Goal: Book appointment/travel/reservation

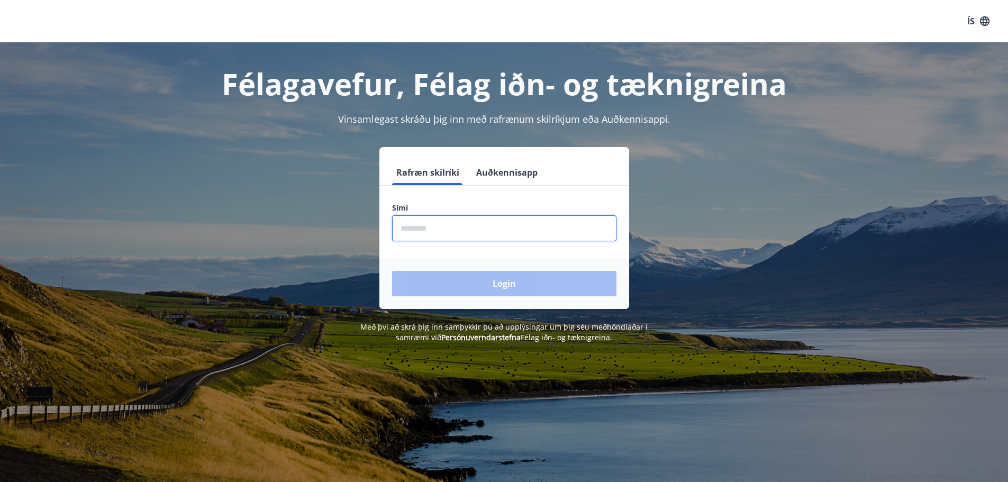
click at [491, 219] on input "phone" at bounding box center [504, 228] width 224 height 26
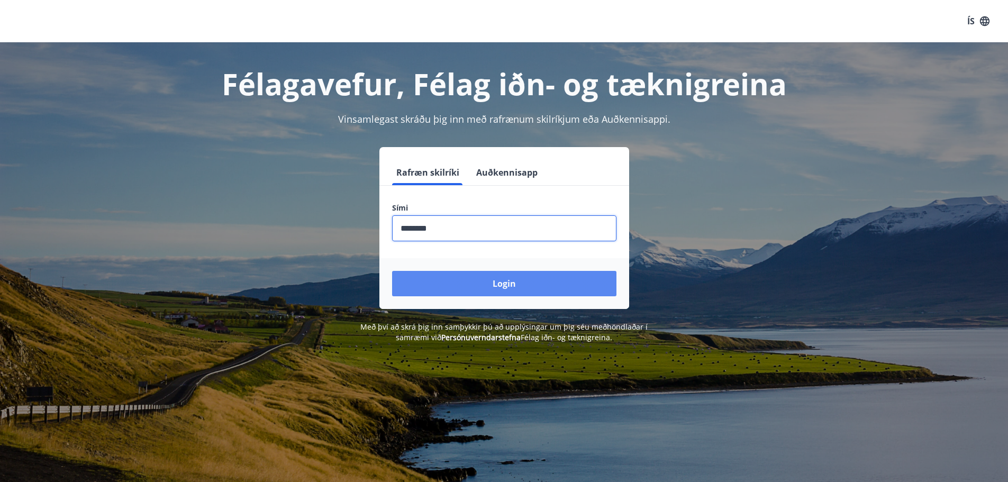
type input "********"
click at [518, 286] on button "Login" at bounding box center [504, 283] width 224 height 25
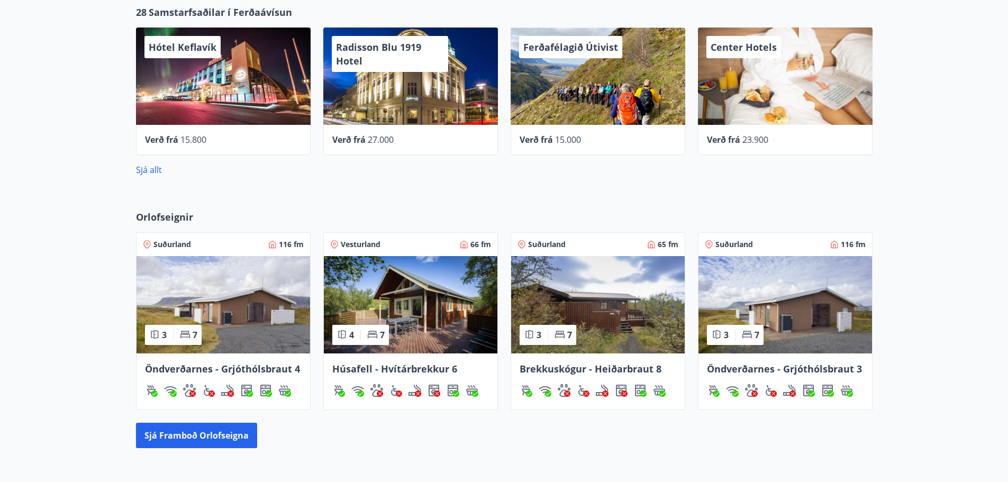
scroll to position [529, 0]
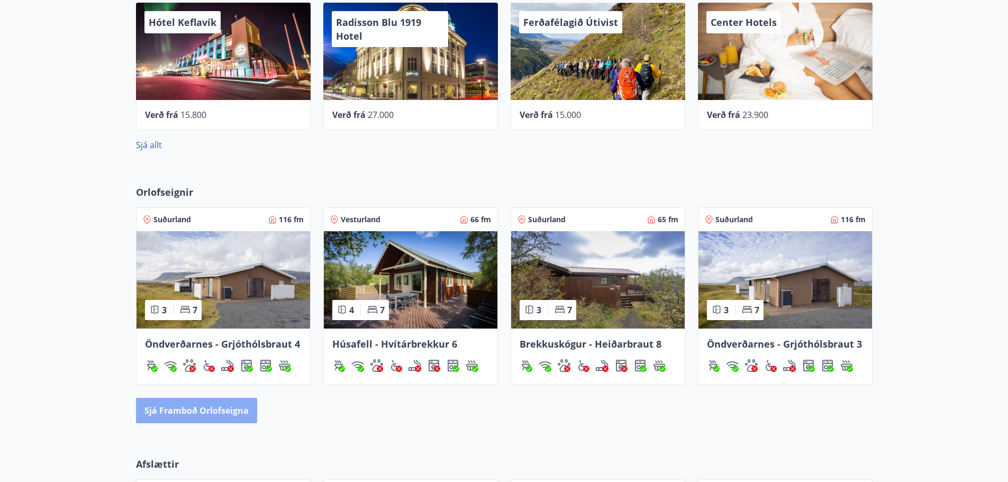
click at [206, 404] on button "Sjá framboð orlofseigna" at bounding box center [196, 410] width 121 height 25
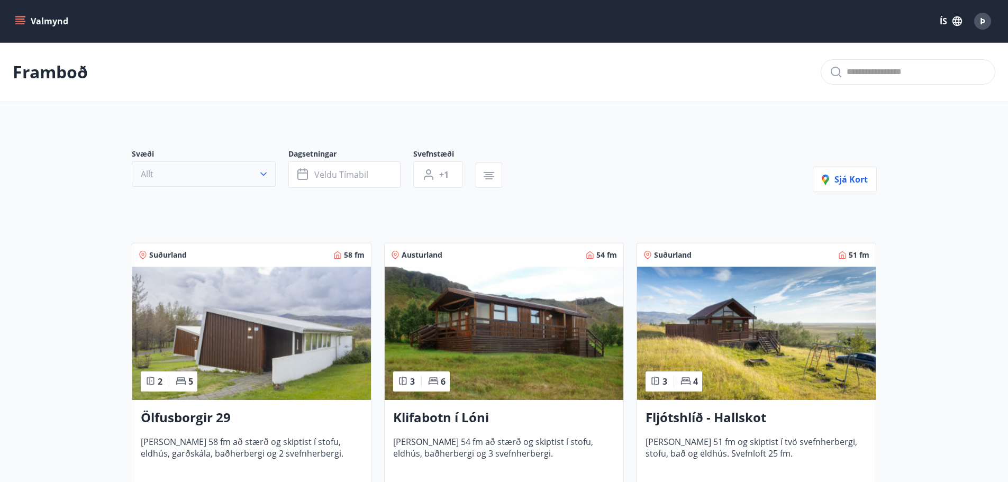
click at [266, 170] on icon "button" at bounding box center [263, 174] width 11 height 11
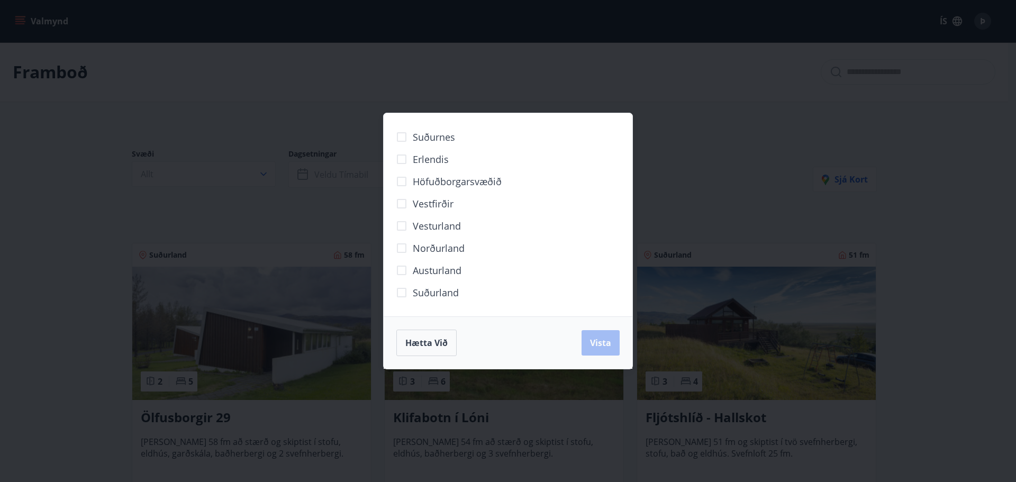
click at [428, 251] on span "Norðurland" at bounding box center [439, 248] width 52 height 14
click at [603, 352] on button "Vista" at bounding box center [600, 342] width 38 height 25
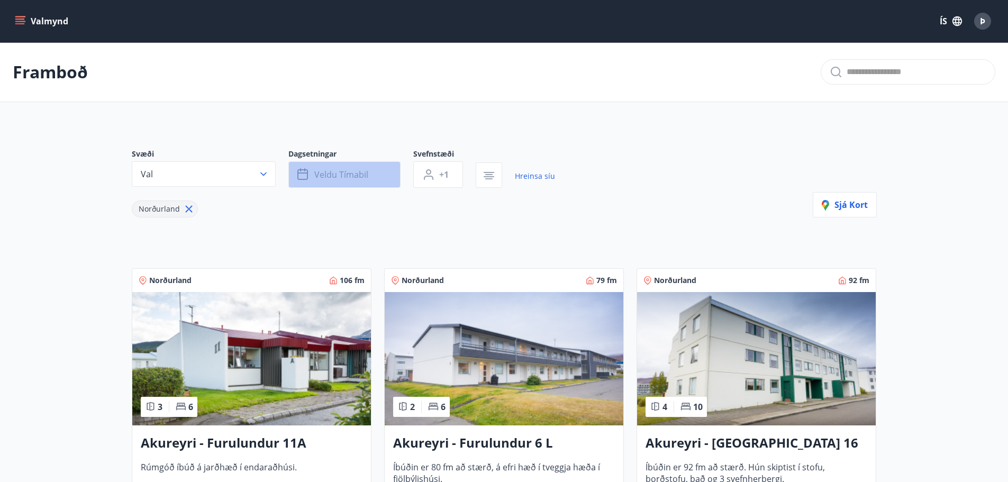
click at [311, 177] on button "Veldu tímabil" at bounding box center [344, 174] width 112 height 26
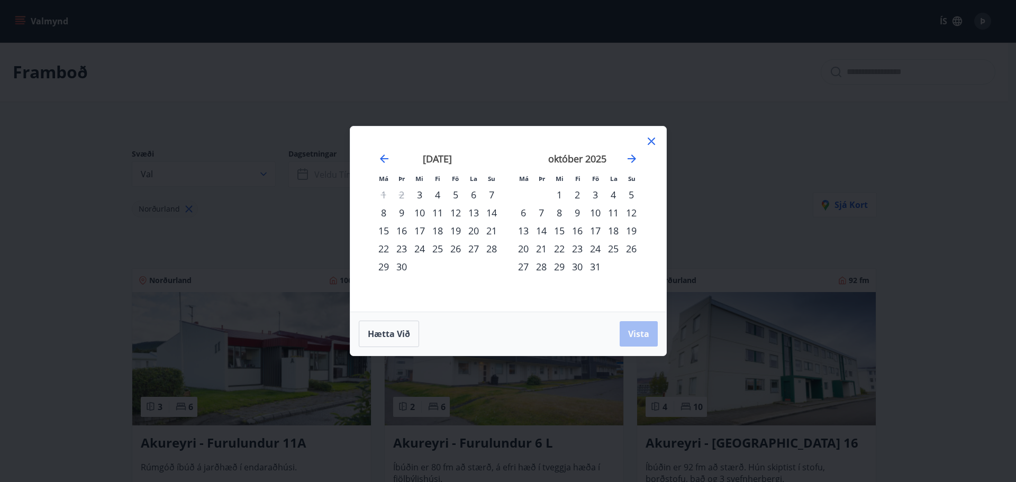
click at [382, 248] on div "22" at bounding box center [384, 249] width 18 height 18
click at [454, 247] on div "26" at bounding box center [455, 249] width 18 height 18
click at [650, 341] on button "Vista" at bounding box center [638, 333] width 38 height 25
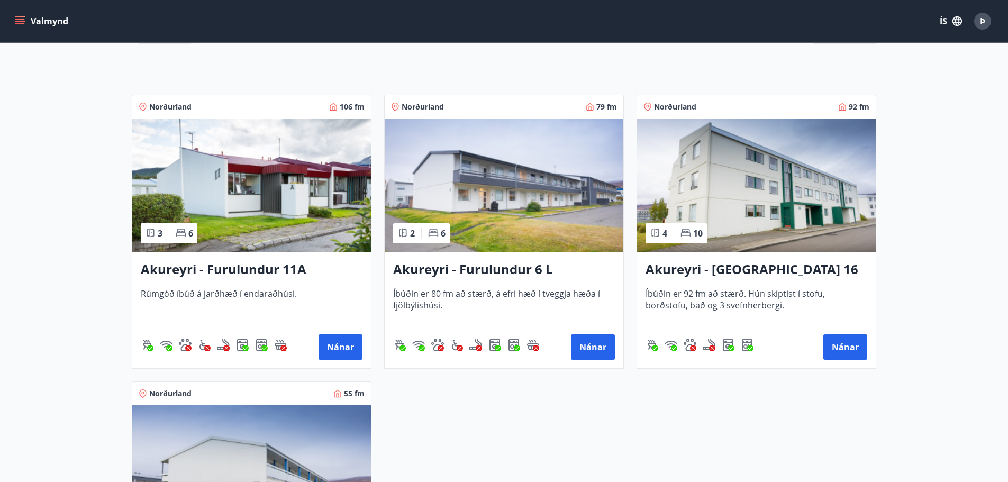
scroll to position [169, 0]
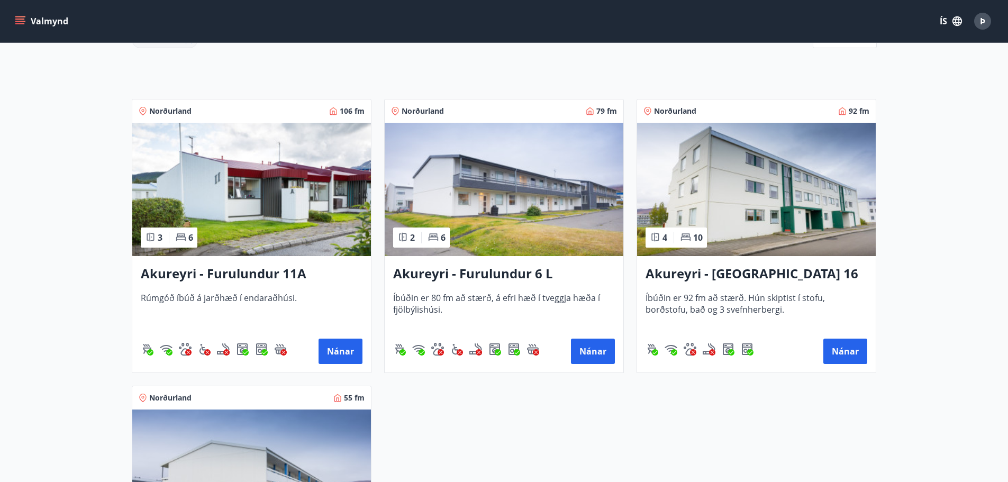
click at [292, 270] on h3 "Akureyri - Furulundur 11A" at bounding box center [252, 273] width 222 height 19
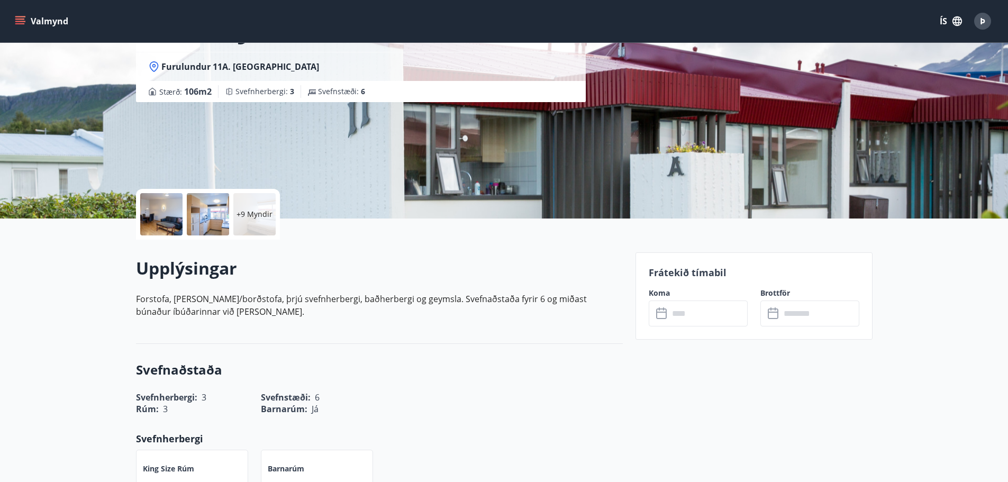
scroll to position [106, 0]
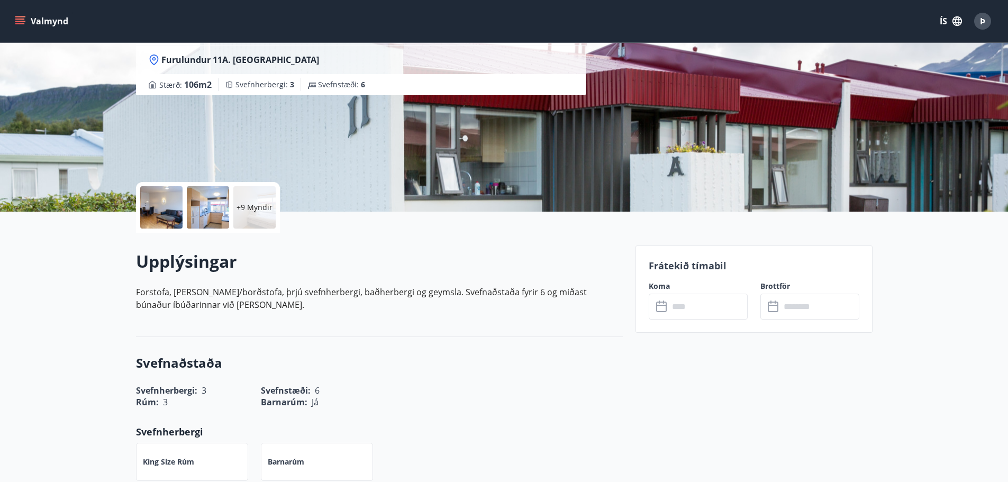
click at [696, 302] on input "text" at bounding box center [708, 307] width 79 height 26
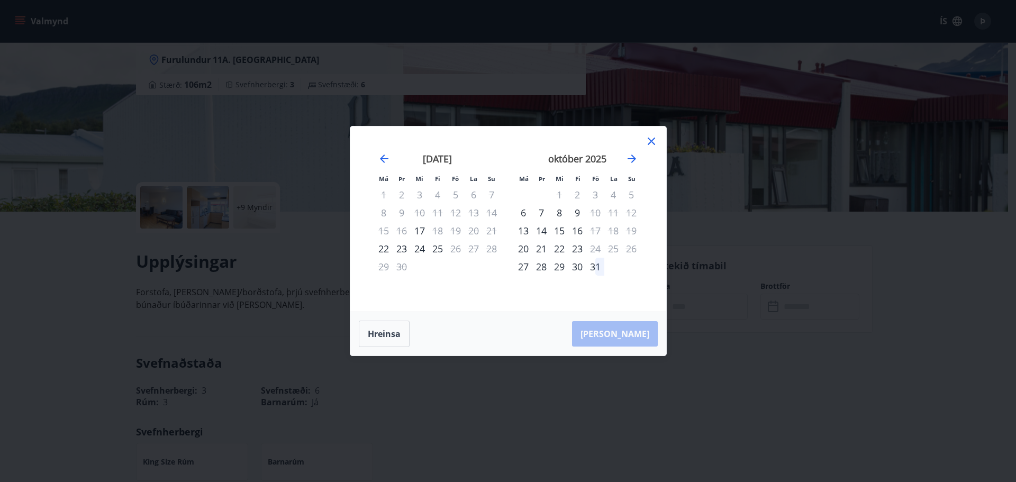
drag, startPoint x: 651, startPoint y: 137, endPoint x: 661, endPoint y: 135, distance: 10.8
click at [659, 135] on div "Má Þr Mi Fi Fö La Su Má Þr Mi Fi Fö La Su [DATE] 1 2 3 4 5 6 7 8 9 10 11 12 13 …" at bounding box center [508, 218] width 316 height 185
click at [652, 144] on icon at bounding box center [651, 141] width 13 height 13
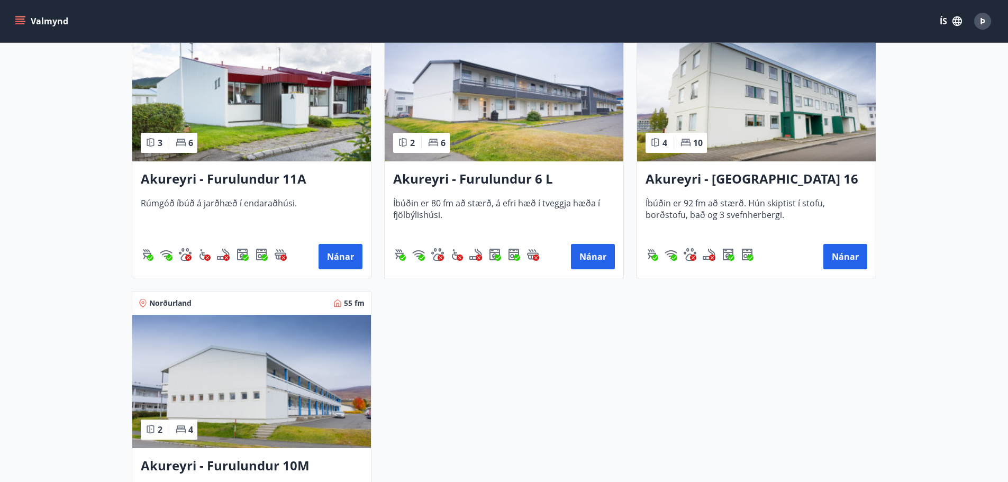
scroll to position [264, 0]
click at [511, 174] on h3 "Akureyri - Furulundur 6 L" at bounding box center [504, 178] width 222 height 19
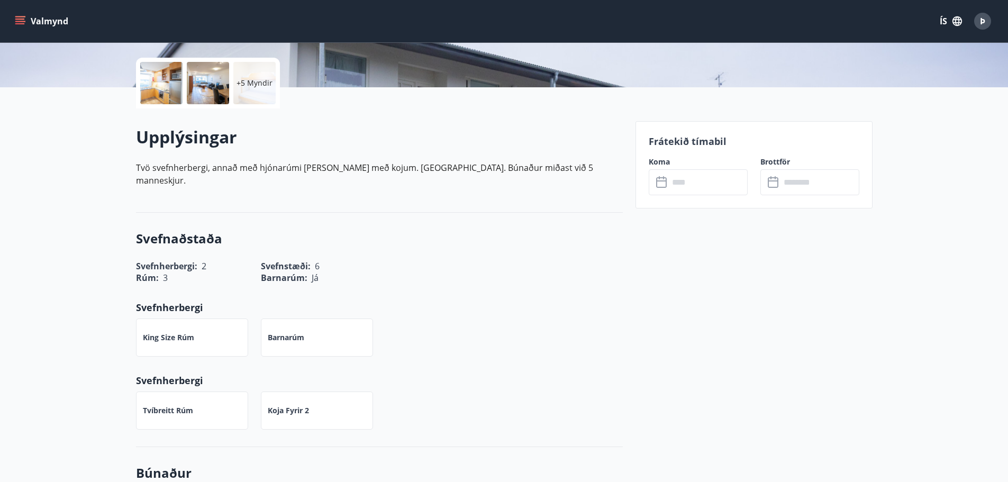
scroll to position [212, 0]
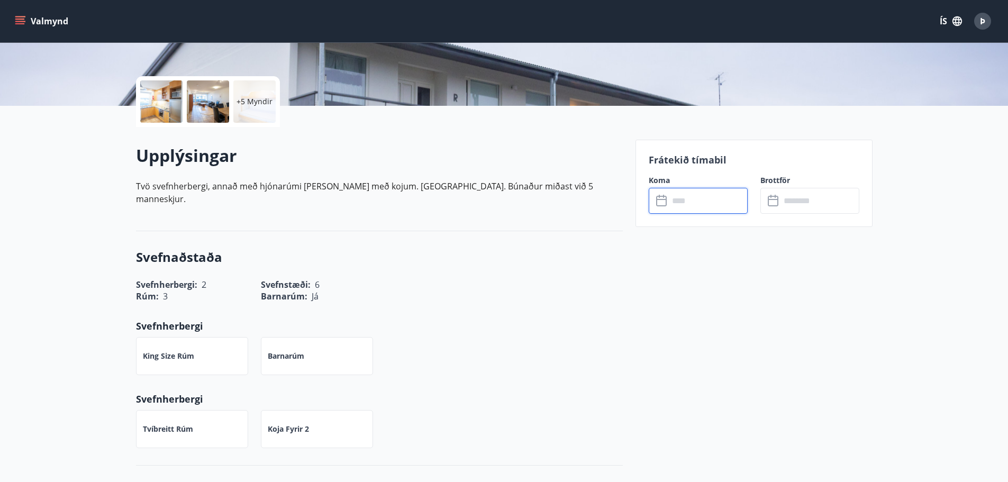
click at [716, 213] on input "text" at bounding box center [708, 201] width 79 height 26
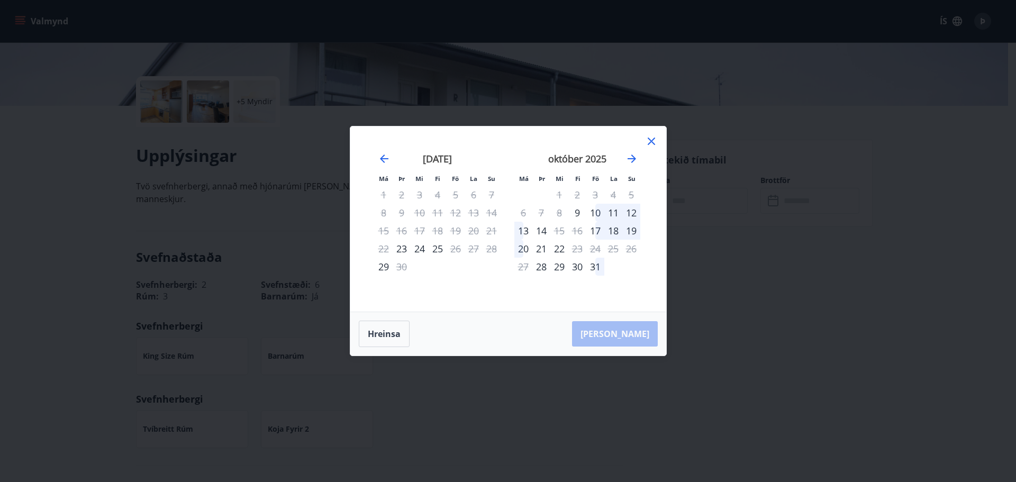
click at [644, 141] on div "[DATE] 1 2 3 4 5 6 7 8 9 10 11 12 13 14 15 16 17 18 19 20 21 22 23 24 25 26 27 …" at bounding box center [577, 226] width 140 height 174
click at [647, 144] on icon at bounding box center [651, 141] width 13 height 13
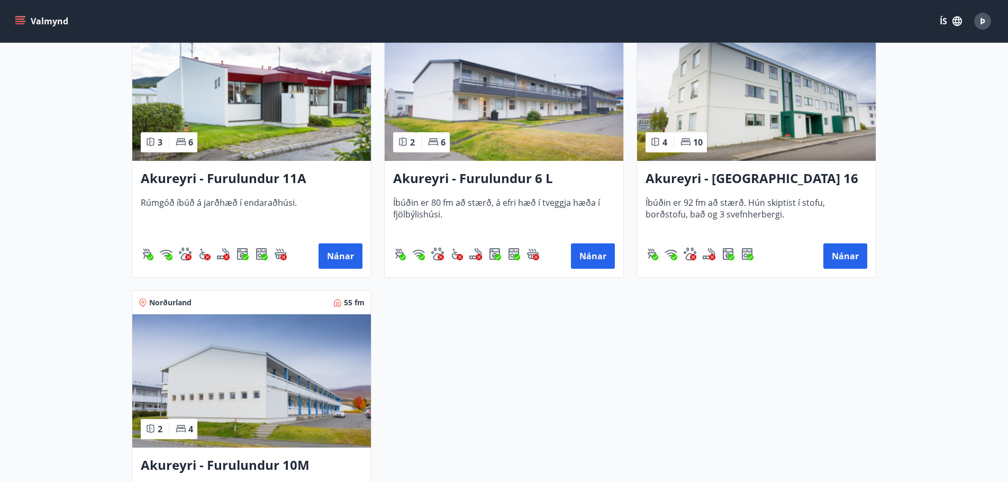
click at [284, 340] on img at bounding box center [251, 380] width 239 height 133
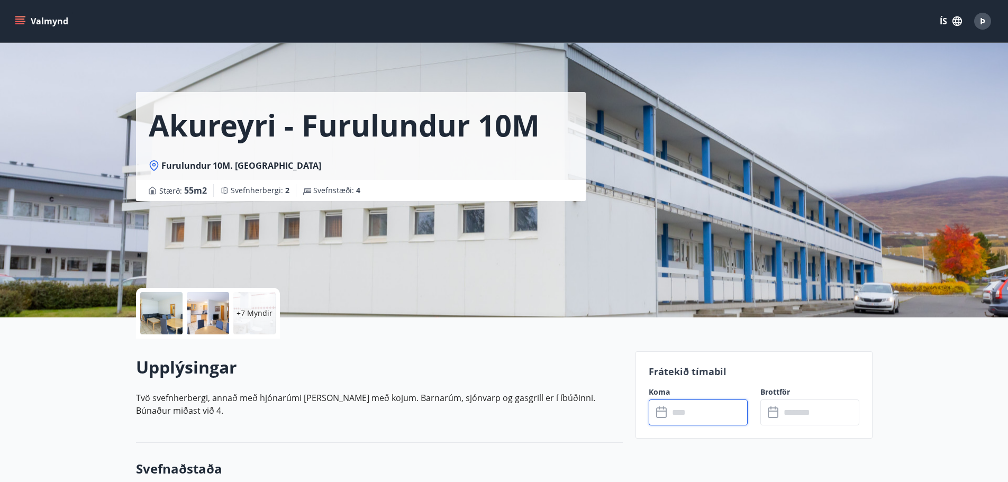
click at [676, 414] on input "text" at bounding box center [708, 412] width 79 height 26
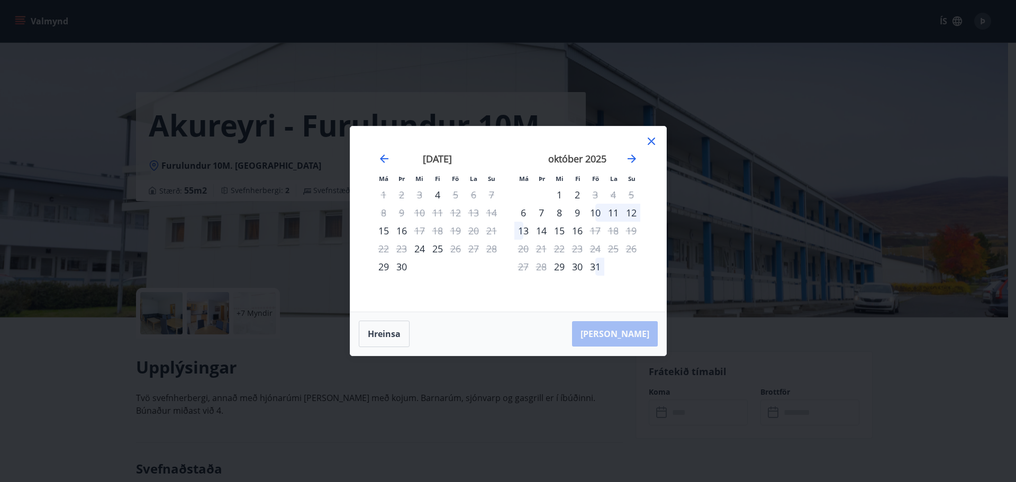
click at [658, 140] on div "Má Þr Mi Fi Fö La Su Má Þr Mi Fi Fö La Su [DATE] 1 2 3 4 5 6 7 8 9 10 11 12 13 …" at bounding box center [508, 218] width 316 height 185
click at [651, 136] on icon at bounding box center [651, 141] width 13 height 13
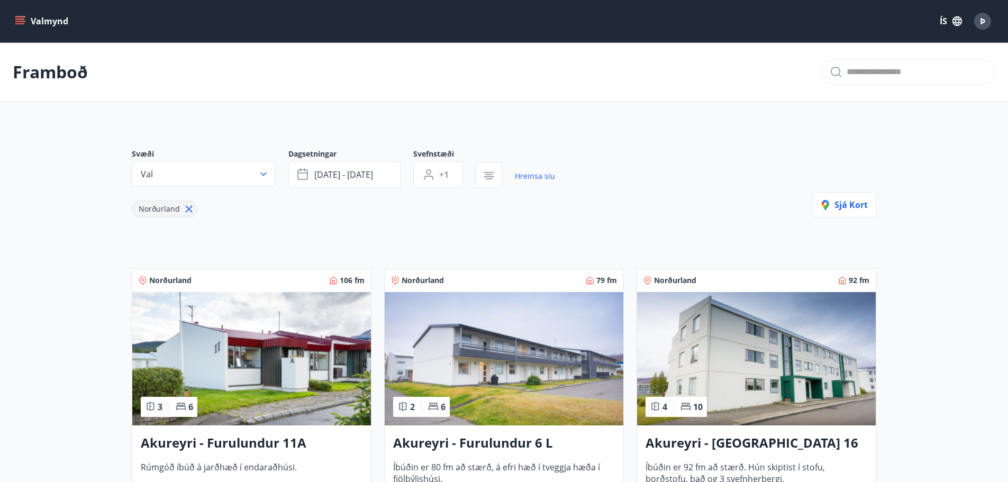
click at [787, 345] on img at bounding box center [756, 358] width 239 height 133
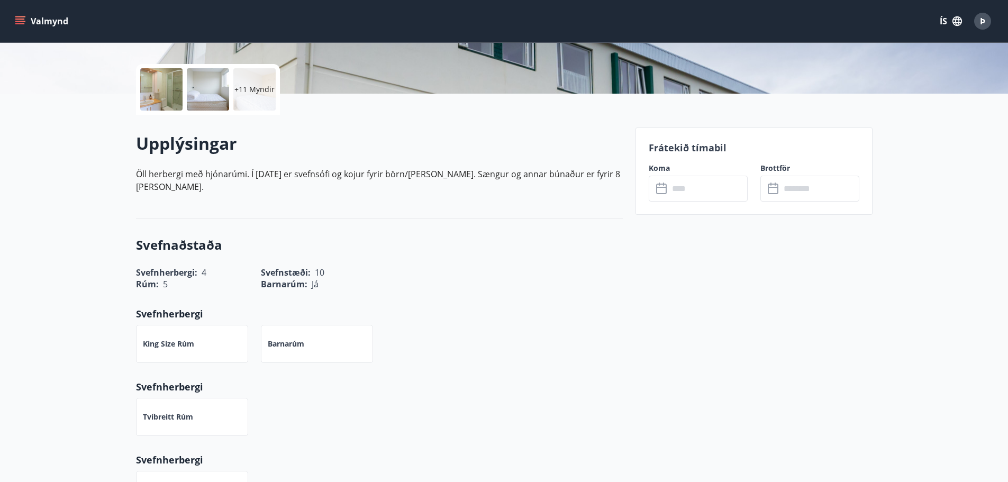
scroll to position [317, 0]
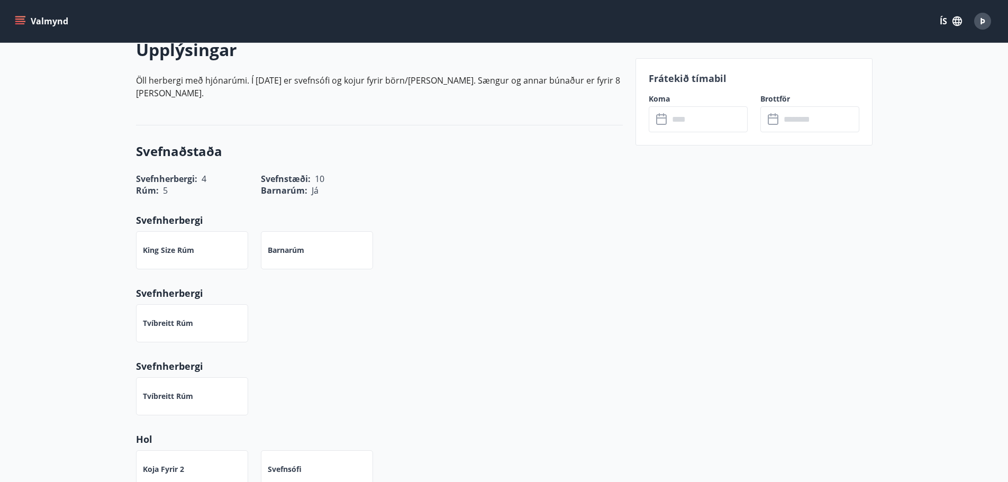
click at [682, 127] on input "text" at bounding box center [708, 119] width 79 height 26
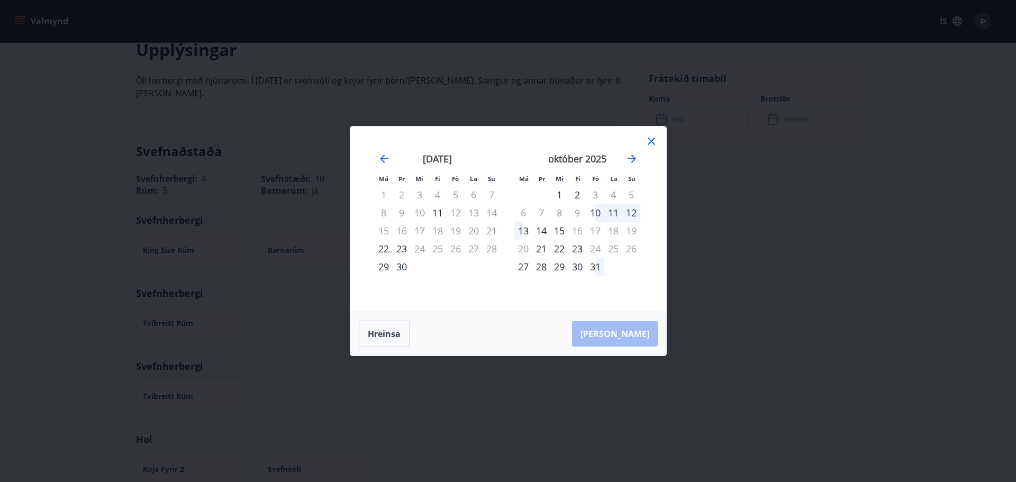
click at [648, 144] on icon at bounding box center [650, 141] width 7 height 7
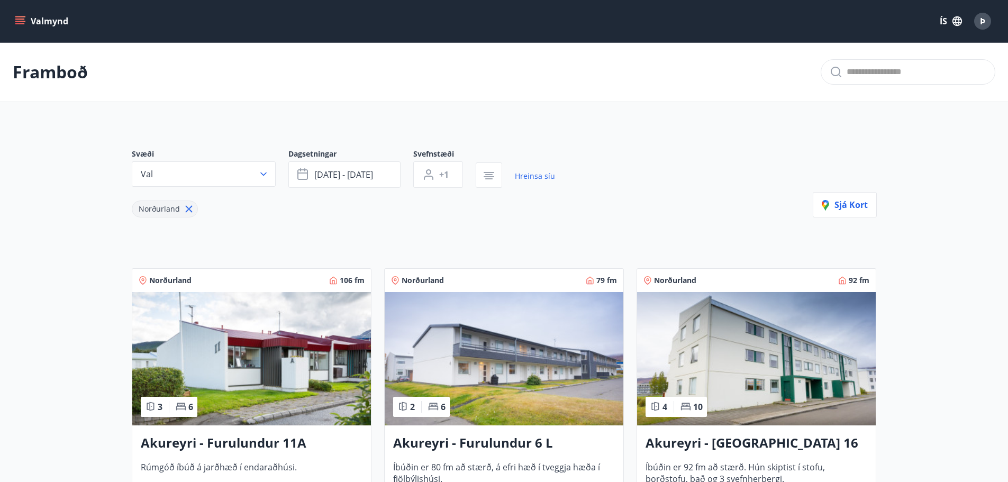
click at [294, 343] on img at bounding box center [251, 358] width 239 height 133
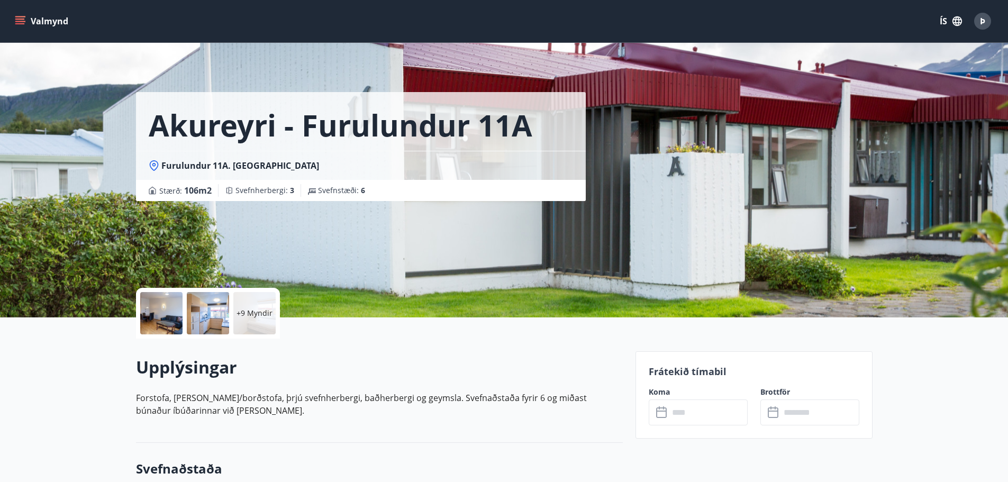
click at [245, 317] on p "+9 Myndir" at bounding box center [254, 313] width 36 height 11
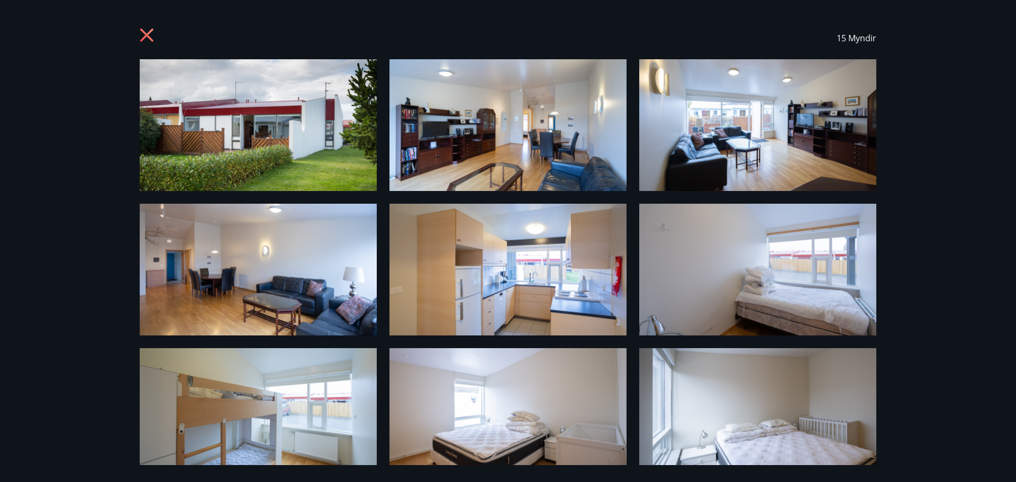
click at [140, 32] on icon at bounding box center [148, 36] width 17 height 17
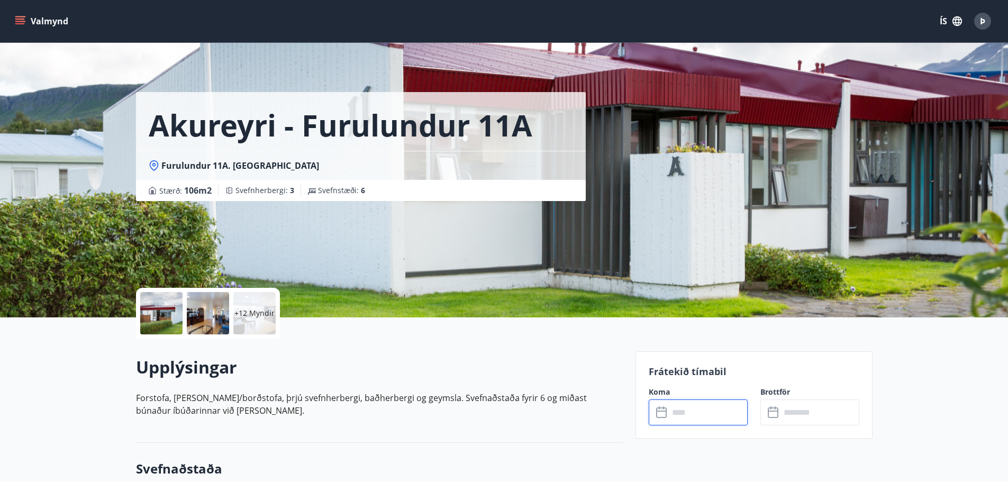
click at [691, 413] on input "text" at bounding box center [708, 412] width 79 height 26
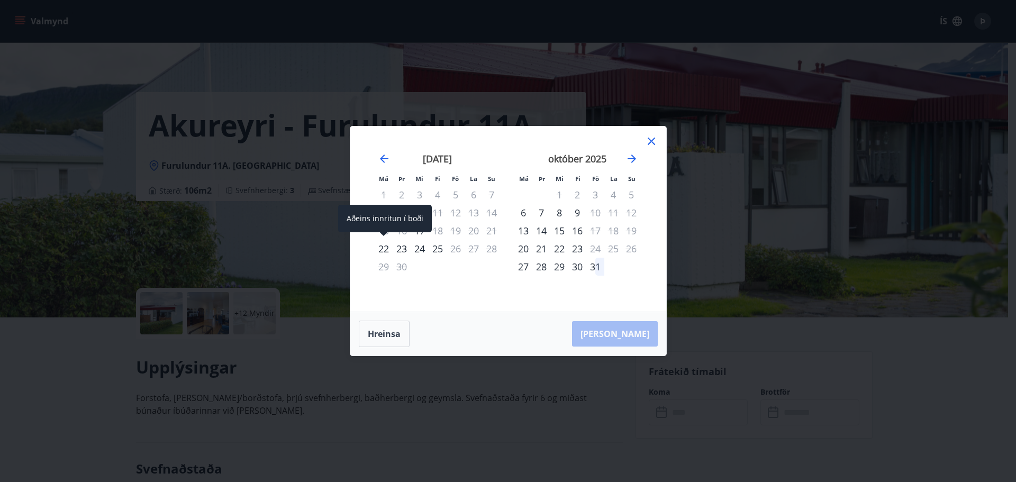
click at [378, 251] on div "22" at bounding box center [384, 249] width 18 height 18
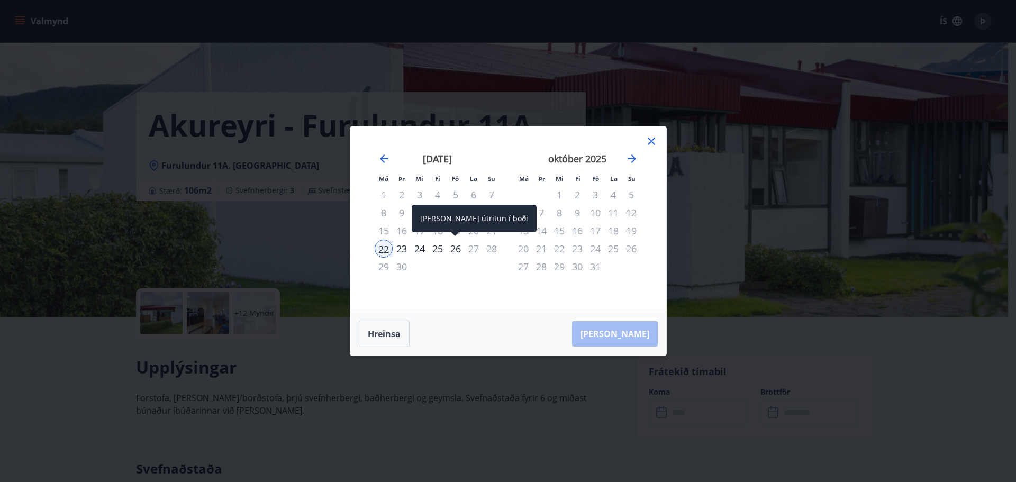
click at [458, 251] on div "26" at bounding box center [455, 249] width 18 height 18
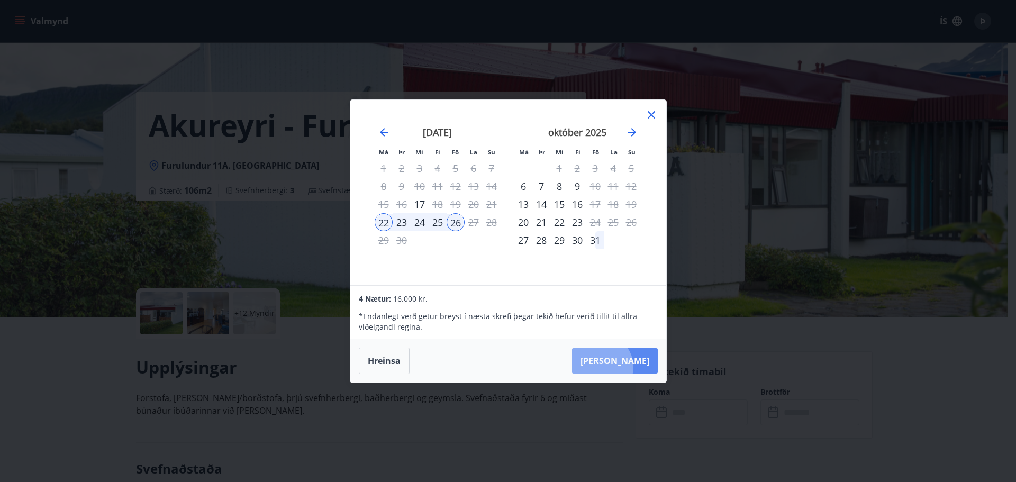
click at [633, 367] on button "[PERSON_NAME]" at bounding box center [615, 360] width 86 height 25
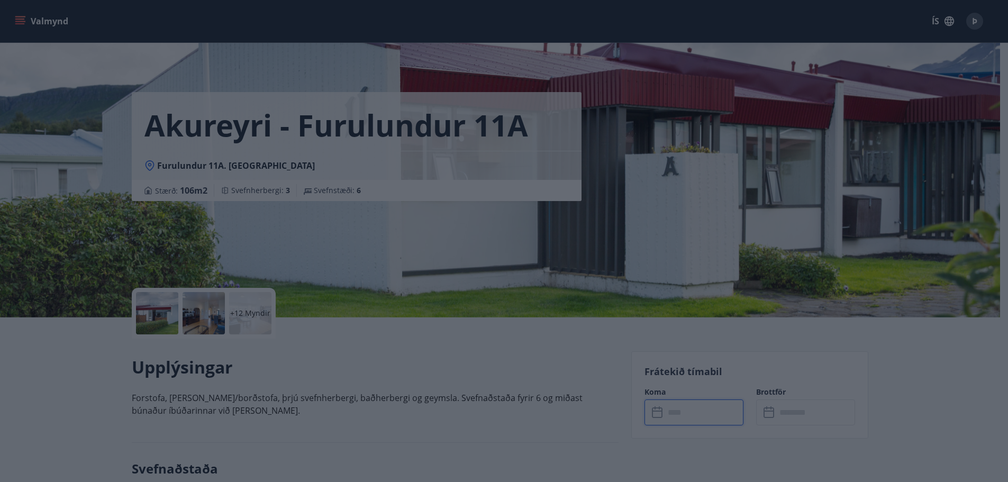
type input "******"
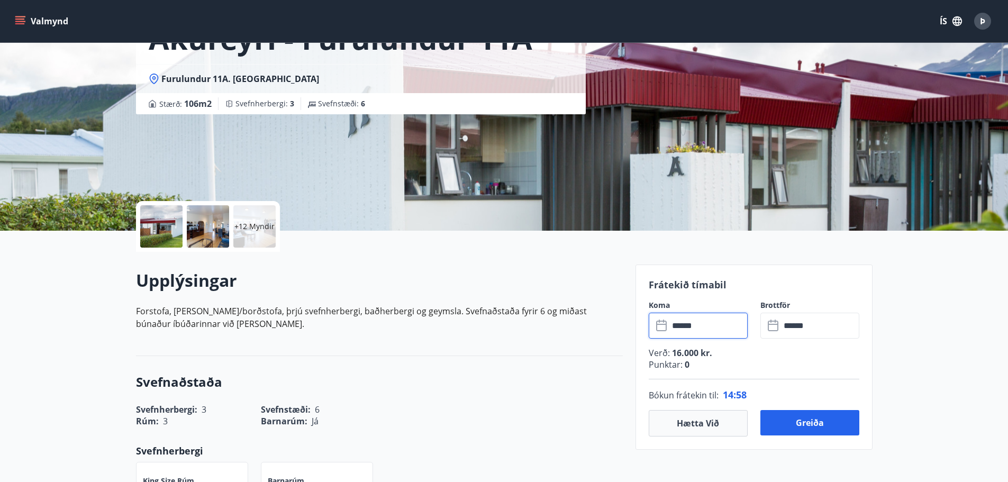
scroll to position [106, 0]
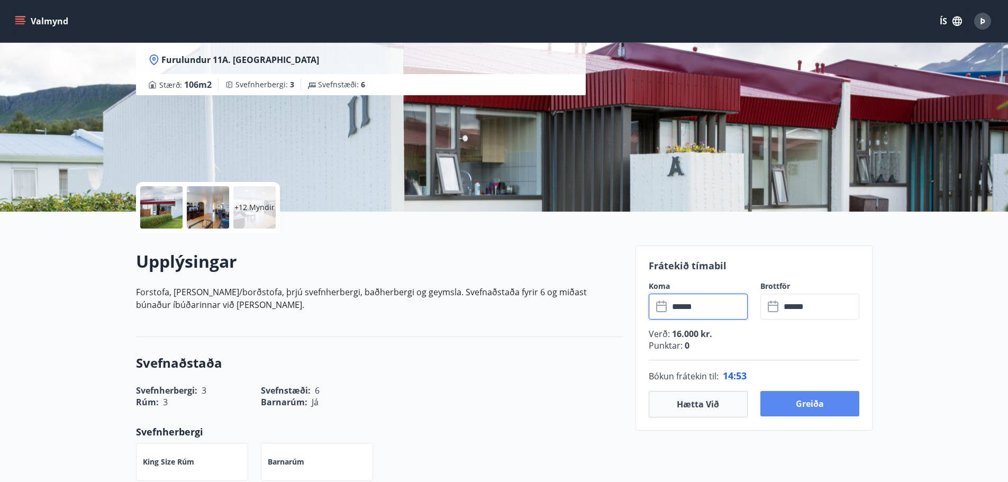
click at [845, 406] on button "Greiða" at bounding box center [809, 403] width 99 height 25
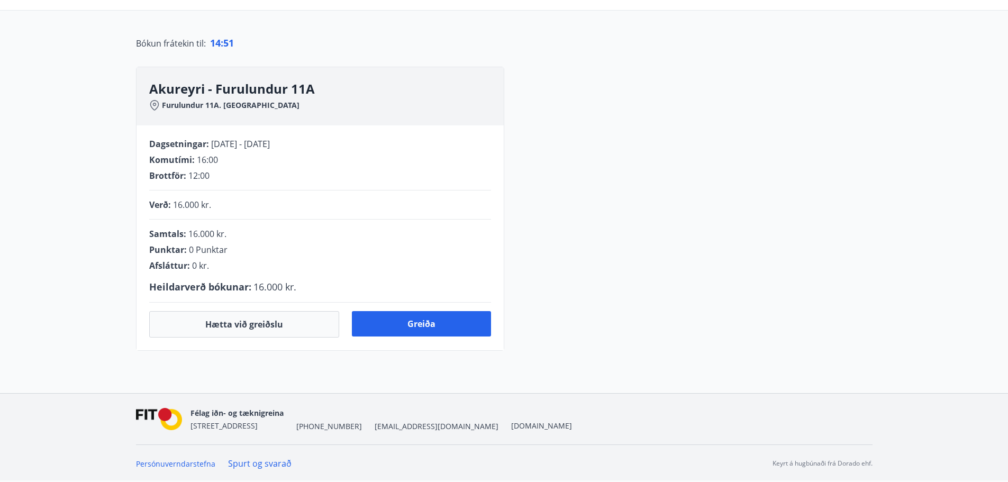
scroll to position [106, 0]
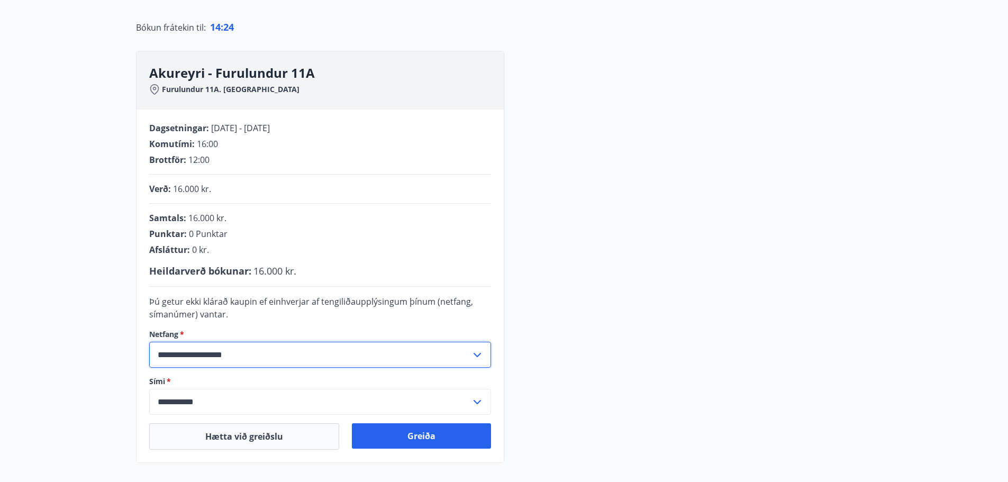
click at [267, 352] on input "**********" at bounding box center [310, 355] width 322 height 26
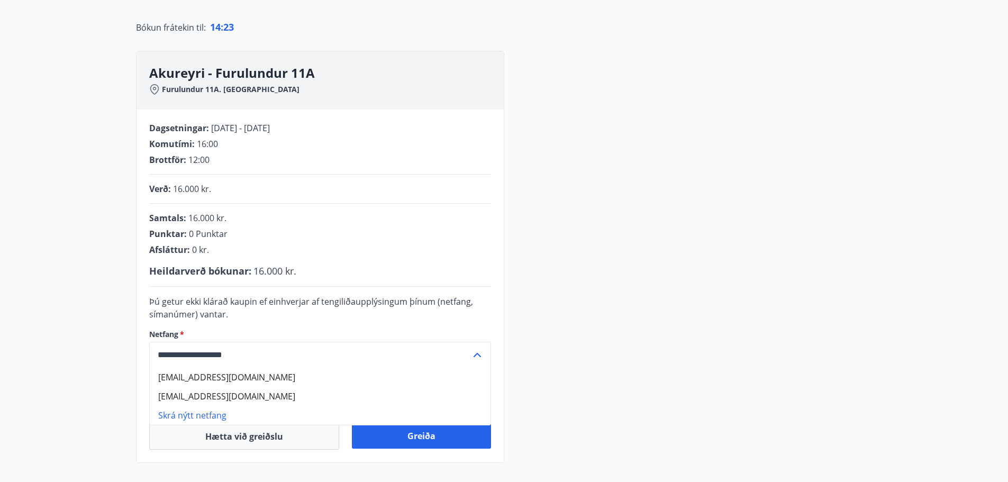
click at [239, 380] on li "[EMAIL_ADDRESS][DOMAIN_NAME]" at bounding box center [320, 377] width 341 height 19
type input "**********"
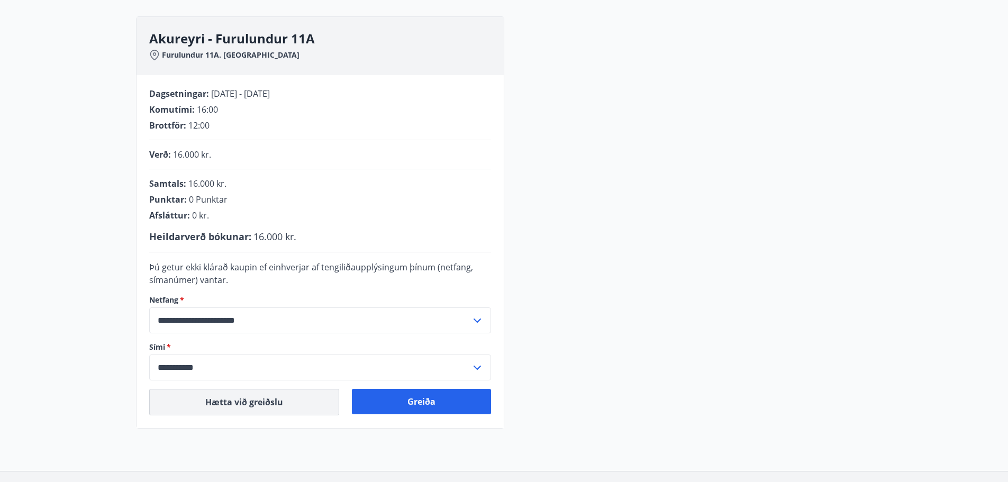
scroll to position [159, 0]
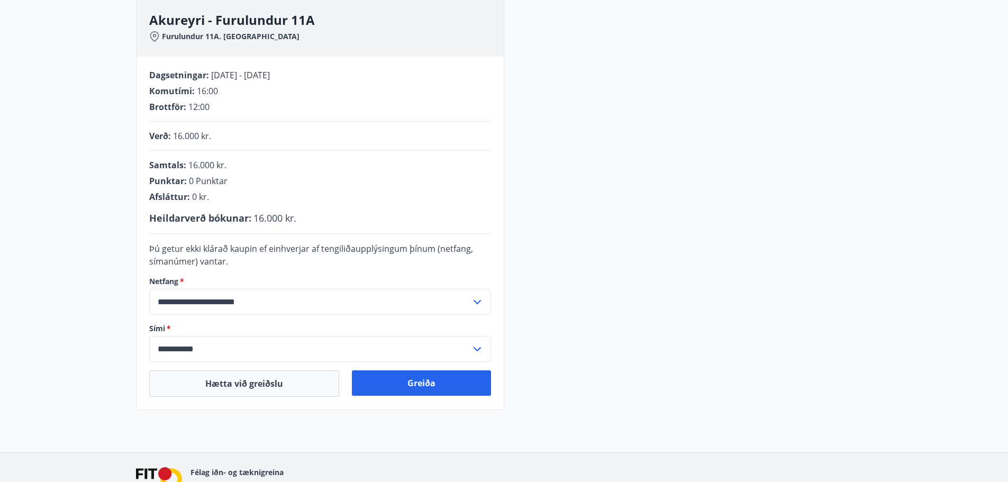
click at [264, 352] on input "**********" at bounding box center [310, 349] width 322 height 26
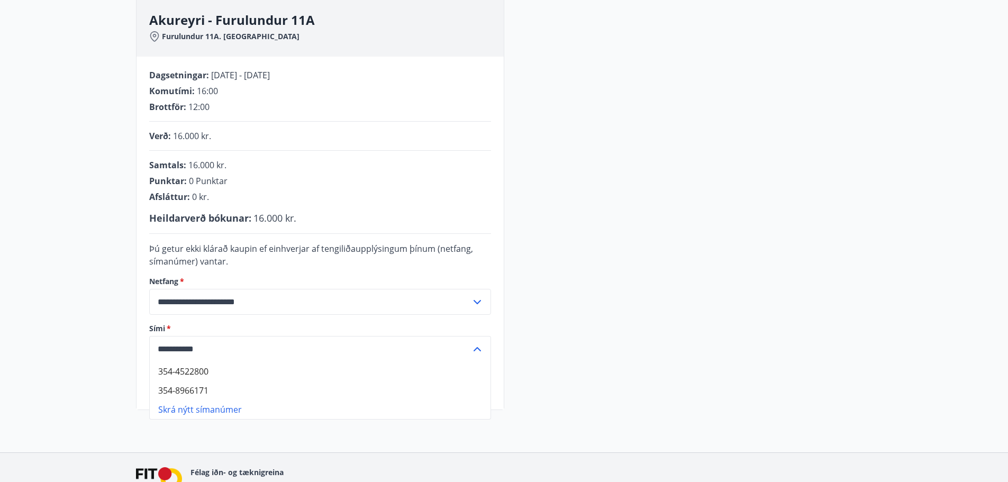
drag, startPoint x: 231, startPoint y: 346, endPoint x: 54, endPoint y: 331, distance: 177.3
click at [54, 331] on main "**********" at bounding box center [504, 147] width 1008 height 526
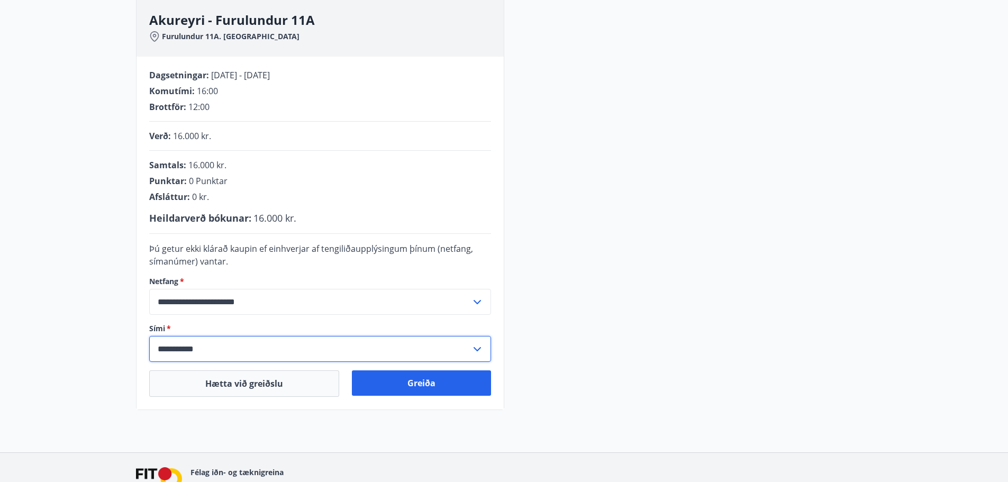
click at [225, 339] on input "**********" at bounding box center [310, 349] width 322 height 26
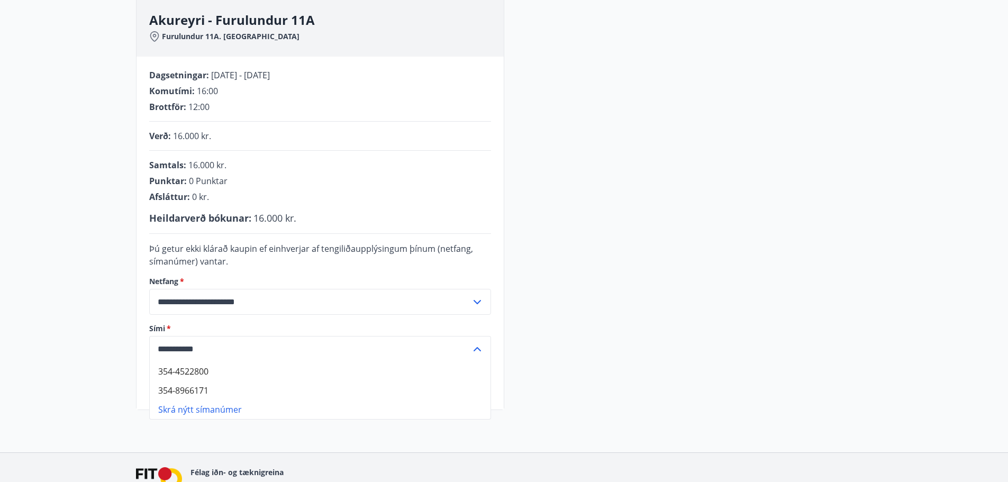
click at [227, 349] on input "**********" at bounding box center [310, 349] width 322 height 26
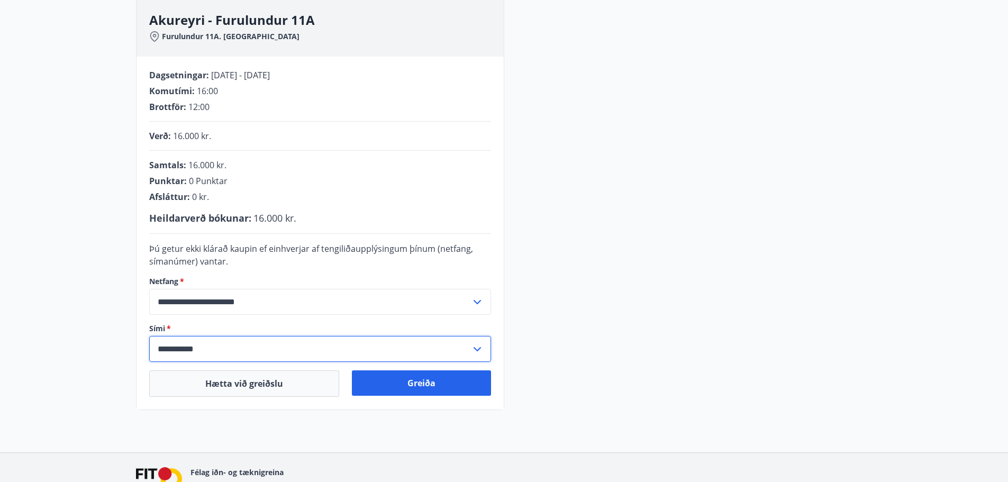
type input "**********"
click at [446, 387] on button "Greiða" at bounding box center [421, 382] width 139 height 25
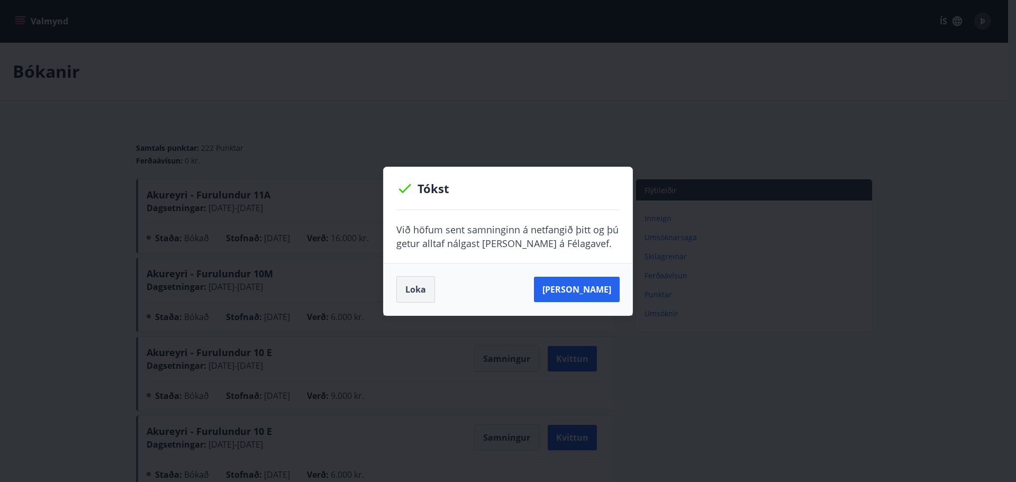
click at [420, 289] on button "Loka" at bounding box center [415, 289] width 39 height 26
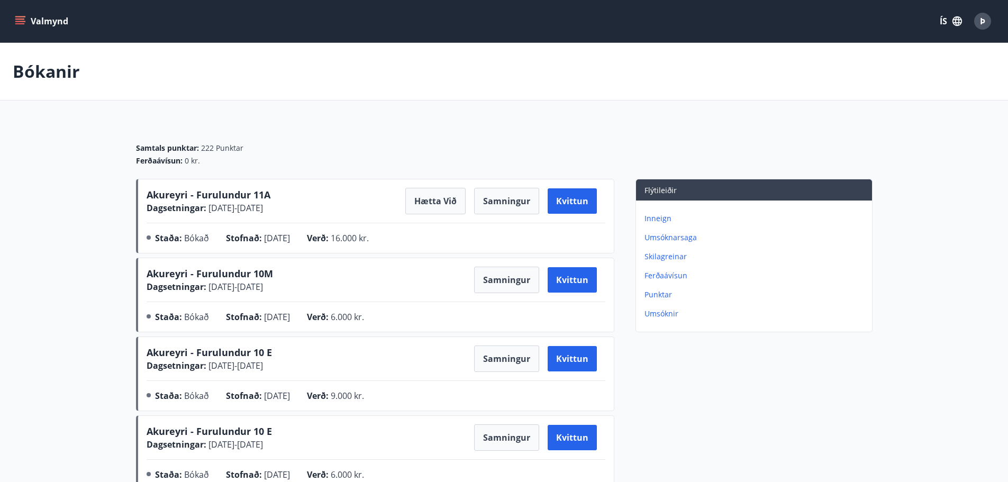
click at [67, 24] on button "Valmynd" at bounding box center [43, 21] width 60 height 19
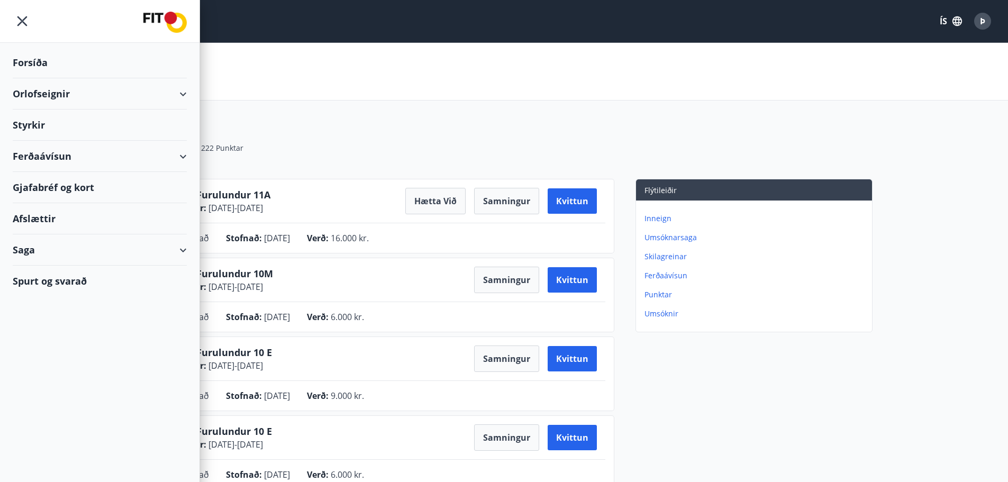
click at [54, 91] on div "Orlofseignir" at bounding box center [100, 93] width 174 height 31
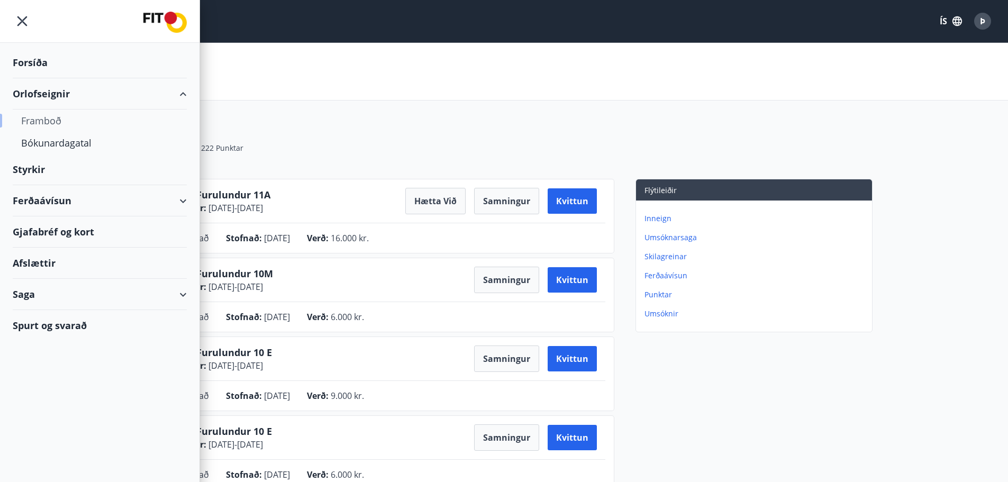
click at [52, 115] on div "Framboð" at bounding box center [99, 120] width 157 height 22
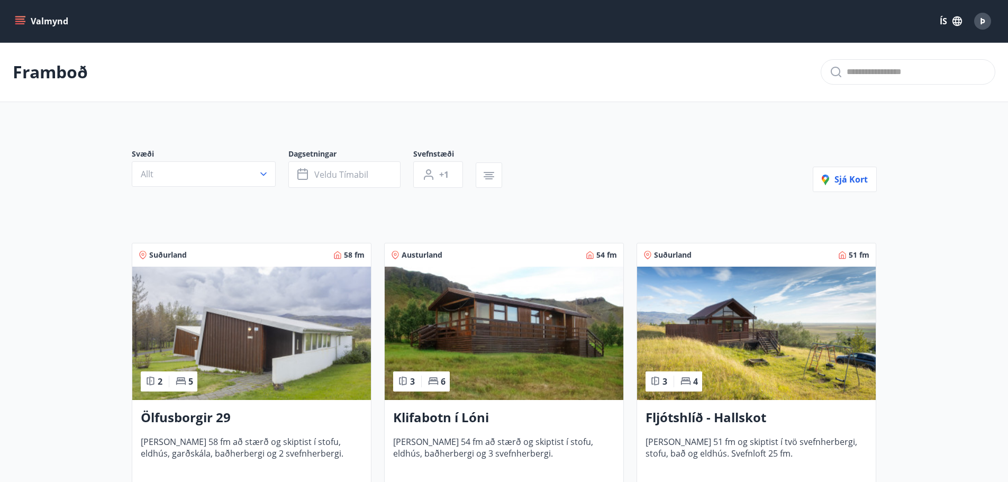
click at [224, 167] on button "Allt" at bounding box center [204, 173] width 144 height 25
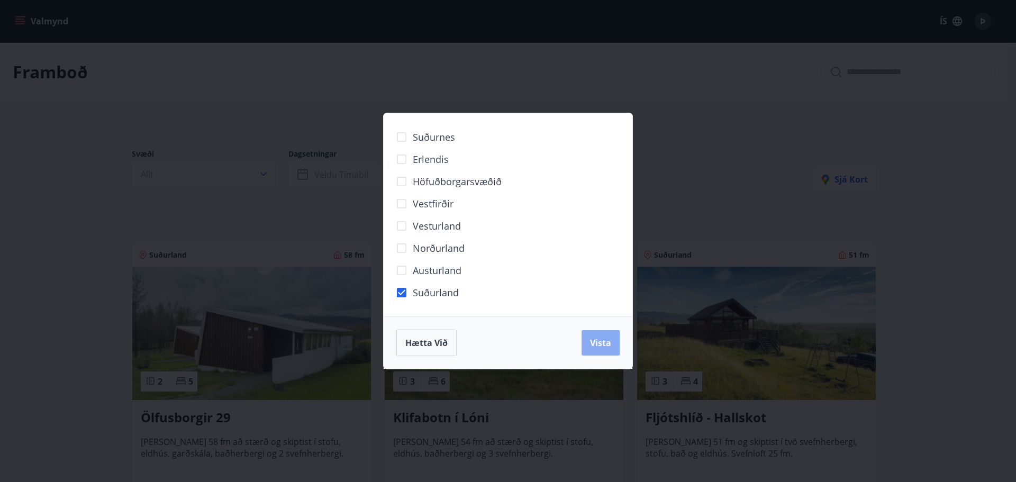
click at [612, 344] on button "Vista" at bounding box center [600, 342] width 38 height 25
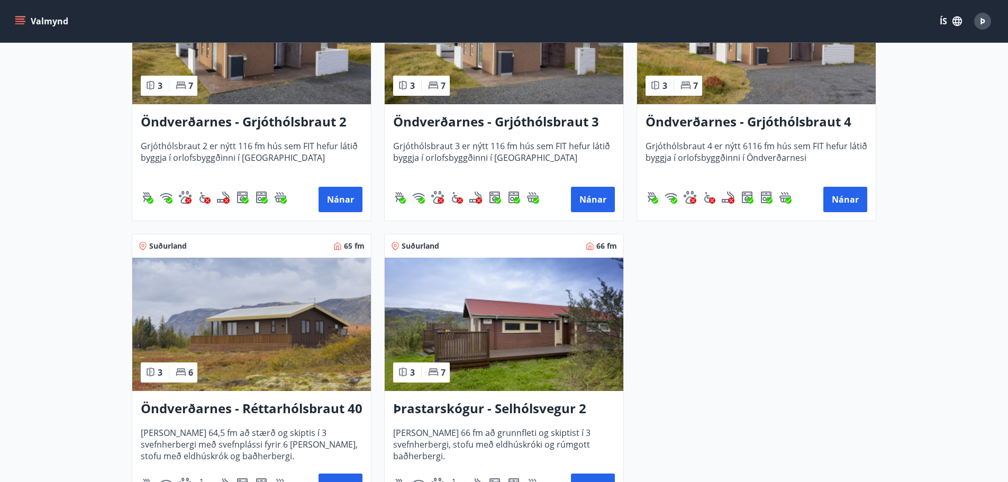
scroll to position [1029, 0]
